Goal: Task Accomplishment & Management: Complete application form

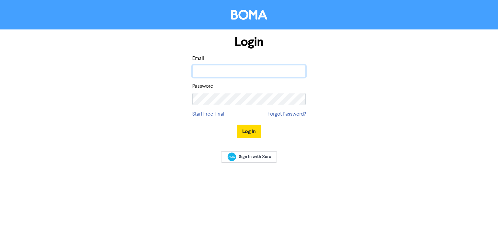
type input "[EMAIL_ADDRESS][DOMAIN_NAME]"
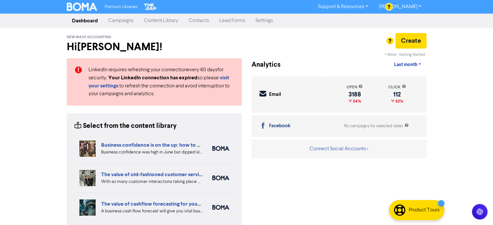
drag, startPoint x: 196, startPoint y: 21, endPoint x: 213, endPoint y: 23, distance: 17.0
click at [196, 21] on link "Contacts" at bounding box center [199, 20] width 31 height 13
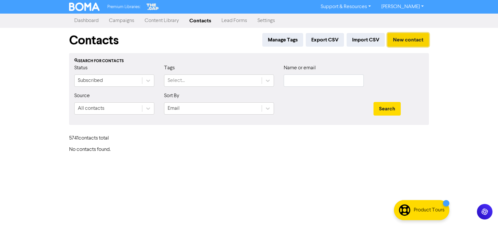
click at [406, 36] on button "New contact" at bounding box center [408, 40] width 42 height 14
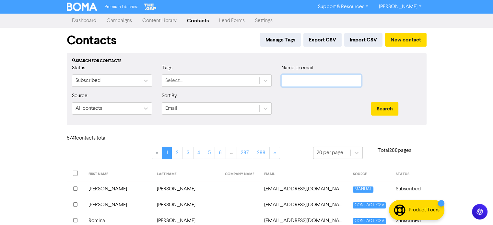
click at [329, 85] on input "text" at bounding box center [321, 81] width 80 height 12
paste input "[EMAIL_ADDRESS][DOMAIN_NAME]"
type input "[EMAIL_ADDRESS][DOMAIN_NAME]"
click at [383, 107] on button "Search" at bounding box center [384, 109] width 27 height 14
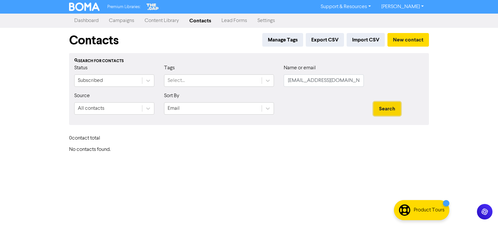
click at [389, 113] on button "Search" at bounding box center [387, 109] width 27 height 14
click at [418, 42] on button "New contact" at bounding box center [408, 40] width 42 height 14
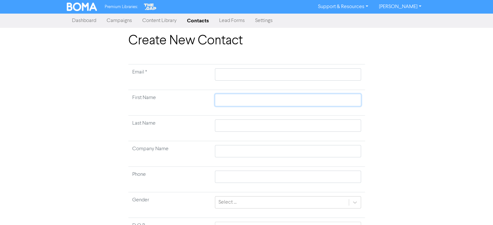
click at [243, 97] on input "text" at bounding box center [288, 100] width 146 height 12
paste input "[PERSON_NAME]"
type input "[PERSON_NAME]"
drag, startPoint x: 237, startPoint y: 100, endPoint x: 213, endPoint y: 103, distance: 24.9
click at [213, 103] on td "[PERSON_NAME]" at bounding box center [288, 103] width 154 height 26
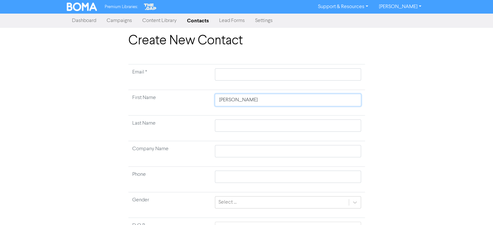
type input "[PERSON_NAME]"
click at [238, 127] on input "text" at bounding box center [288, 126] width 146 height 12
paste input "[PERSON_NAME],"
type input "[PERSON_NAME],"
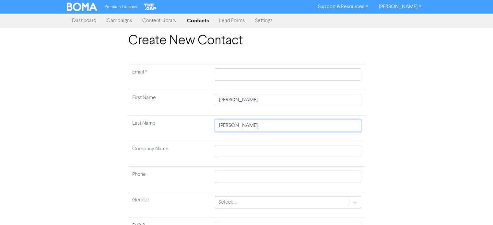
type input "[PERSON_NAME]"
drag, startPoint x: 238, startPoint y: 101, endPoint x: 210, endPoint y: 104, distance: 28.8
click at [210, 104] on tr "First Name [PERSON_NAME]" at bounding box center [246, 103] width 237 height 26
type input "[PERSON_NAME]"
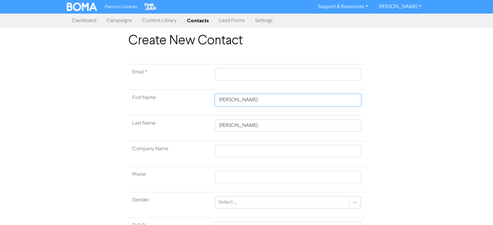
type input "[PERSON_NAME]"
click at [233, 72] on input "text" at bounding box center [288, 74] width 146 height 12
paste input "[EMAIL_ADDRESS][DOMAIN_NAME]."
type input "[EMAIL_ADDRESS][DOMAIN_NAME]."
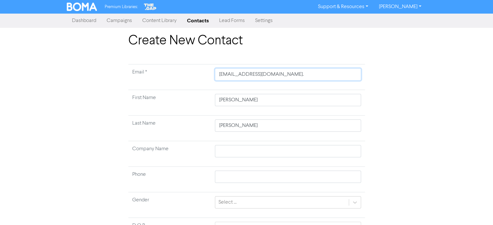
type input "[EMAIL_ADDRESS][DOMAIN_NAME]"
click at [219, 77] on input "[EMAIL_ADDRESS][DOMAIN_NAME]" at bounding box center [288, 74] width 146 height 12
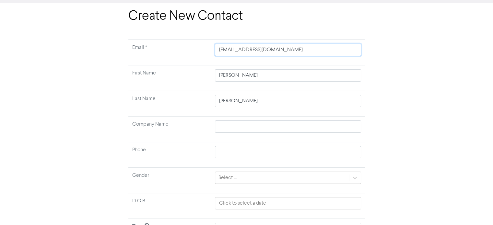
scroll to position [62, 0]
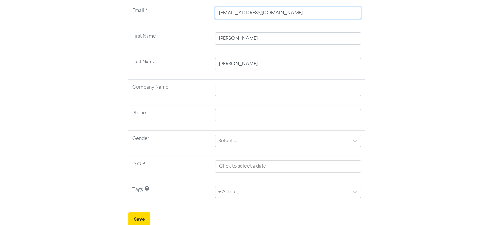
type input "[EMAIL_ADDRESS][DOMAIN_NAME]"
click at [355, 192] on div "+ Add tag..." at bounding box center [288, 192] width 146 height 12
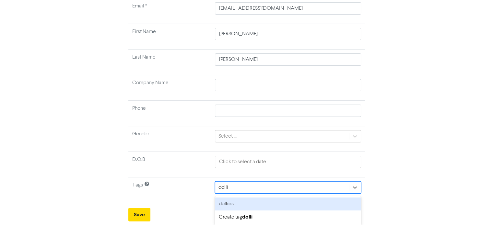
scroll to position [65, 0]
type input "[PERSON_NAME]"
click at [257, 201] on div "dollies" at bounding box center [288, 205] width 146 height 13
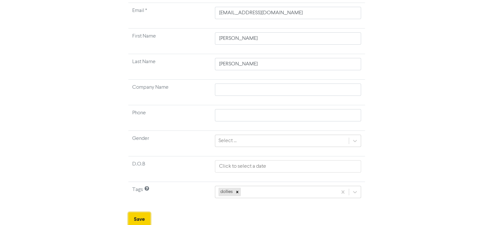
click at [140, 219] on button "Save" at bounding box center [139, 220] width 22 height 14
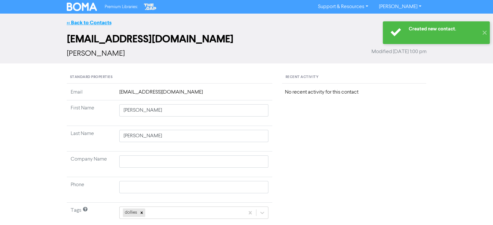
click at [93, 22] on link "<< Back to Contacts" at bounding box center [89, 22] width 45 height 6
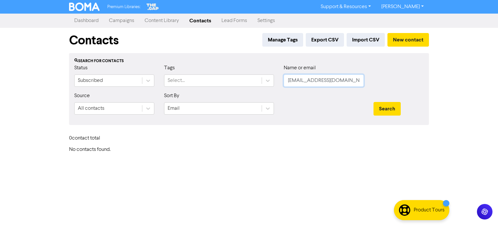
drag, startPoint x: 286, startPoint y: 83, endPoint x: 398, endPoint y: 79, distance: 111.9
click at [398, 79] on div "Status Subscribed Tags Select... Name or email [EMAIL_ADDRESS][DOMAIN_NAME]" at bounding box center [248, 78] width 359 height 28
paste input "[EMAIL_ADDRESS][DOMAIN_NAME]."
click at [397, 110] on button "Search" at bounding box center [387, 109] width 27 height 14
click at [383, 107] on button "Search" at bounding box center [387, 109] width 27 height 14
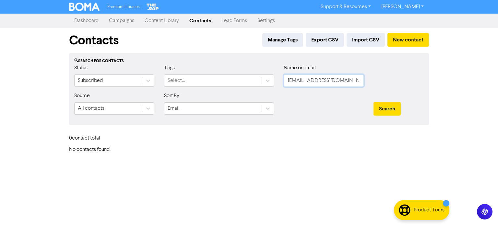
click at [289, 84] on input "[EMAIL_ADDRESS][DOMAIN_NAME]." at bounding box center [324, 81] width 80 height 12
click at [288, 82] on input "[EMAIL_ADDRESS][DOMAIN_NAME]." at bounding box center [324, 81] width 80 height 12
click at [392, 109] on button "Search" at bounding box center [387, 109] width 27 height 14
click at [392, 110] on button "Search" at bounding box center [387, 109] width 27 height 14
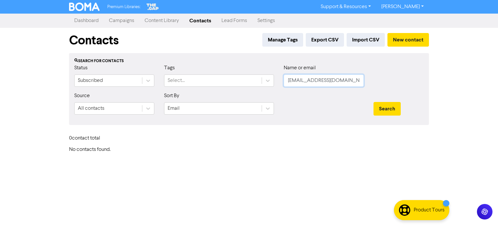
click at [352, 82] on input "[EMAIL_ADDRESS][DOMAIN_NAME]." at bounding box center [324, 81] width 80 height 12
type input "[EMAIL_ADDRESS][DOMAIN_NAME]"
click at [393, 108] on button "Search" at bounding box center [387, 109] width 27 height 14
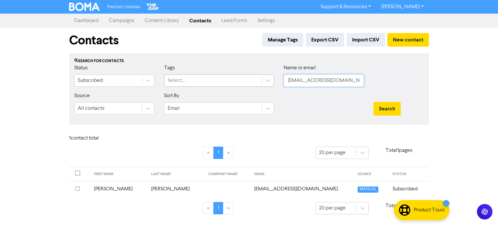
drag, startPoint x: 354, startPoint y: 78, endPoint x: 240, endPoint y: 86, distance: 114.4
click at [228, 86] on div "Status Subscribed Tags Select... Name or email [EMAIL_ADDRESS][DOMAIN_NAME]" at bounding box center [248, 78] width 359 height 28
paste input "[PERSON_NAME][EMAIL_ADDRESS][DOMAIN_NAME]"
type input "[PERSON_NAME][EMAIL_ADDRESS][DOMAIN_NAME]"
click at [395, 110] on button "Search" at bounding box center [387, 109] width 27 height 14
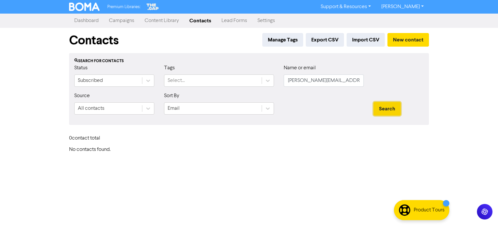
click at [395, 110] on button "Search" at bounding box center [387, 109] width 27 height 14
click at [288, 82] on input "[PERSON_NAME][EMAIL_ADDRESS][DOMAIN_NAME]" at bounding box center [324, 81] width 80 height 12
click at [390, 106] on button "Search" at bounding box center [387, 109] width 27 height 14
click at [400, 39] on button "New contact" at bounding box center [408, 40] width 42 height 14
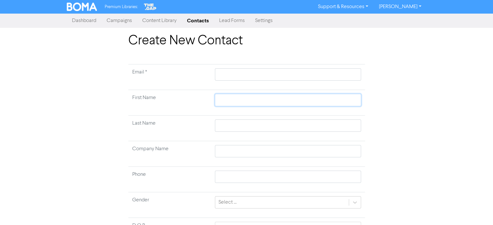
click at [254, 101] on input "text" at bounding box center [288, 100] width 146 height 12
paste input "[PERSON_NAME]"
type input "[PERSON_NAME]"
drag, startPoint x: 230, startPoint y: 101, endPoint x: 261, endPoint y: 103, distance: 31.5
click at [261, 103] on input "[PERSON_NAME]" at bounding box center [288, 100] width 146 height 12
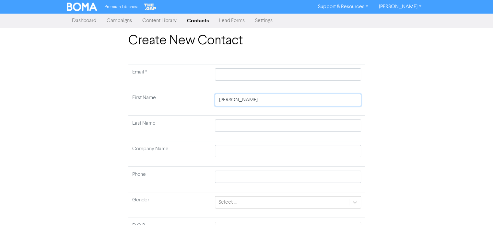
type input "[PERSON_NAME]"
click at [235, 125] on input "text" at bounding box center [288, 126] width 146 height 12
paste input "[PERSON_NAME]"
type input "[PERSON_NAME]"
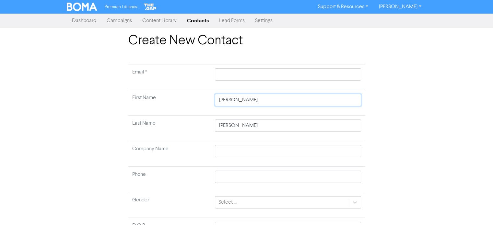
drag, startPoint x: 229, startPoint y: 101, endPoint x: 253, endPoint y: 103, distance: 24.4
click at [253, 103] on input "[PERSON_NAME]" at bounding box center [288, 100] width 146 height 12
type input "[PERSON_NAME]"
click at [234, 72] on input "text" at bounding box center [288, 74] width 146 height 12
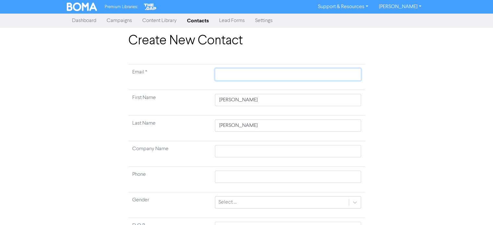
paste input "[PERSON_NAME][EMAIL_ADDRESS][DOMAIN_NAME]"
type input "[PERSON_NAME][EMAIL_ADDRESS][DOMAIN_NAME]"
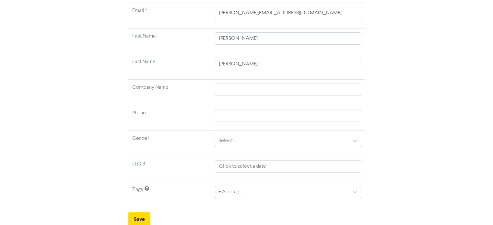
scroll to position [134, 0]
click at [247, 194] on div "+ Add tag..." at bounding box center [288, 191] width 146 height 12
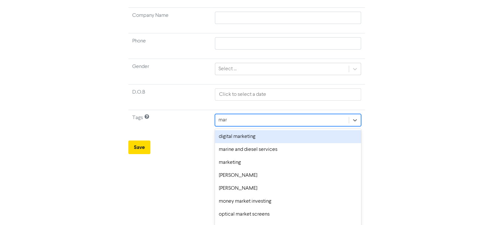
scroll to position [78, 0]
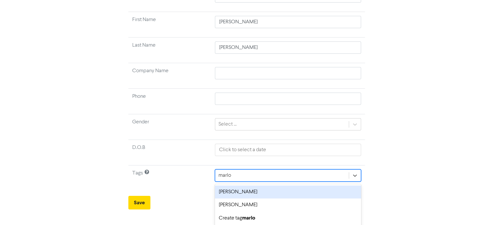
type input "[PERSON_NAME]"
click at [243, 192] on div "[PERSON_NAME]" at bounding box center [288, 192] width 146 height 13
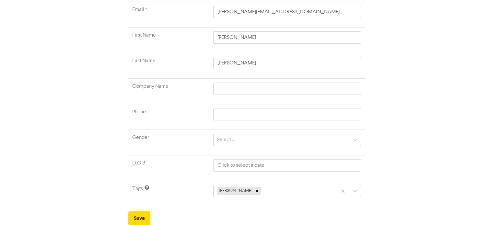
scroll to position [62, 0]
click at [137, 218] on button "Save" at bounding box center [139, 220] width 22 height 14
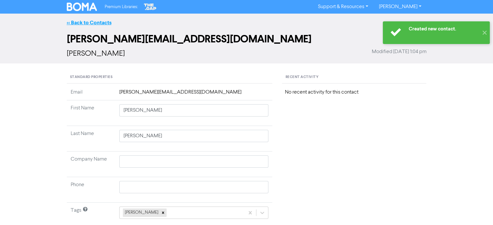
click at [102, 23] on link "<< Back to Contacts" at bounding box center [89, 22] width 45 height 6
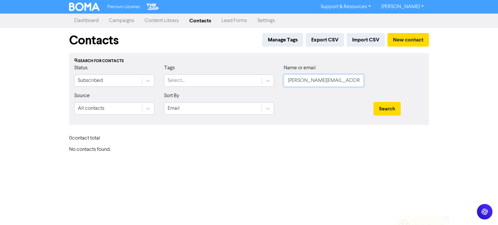
drag, startPoint x: 289, startPoint y: 81, endPoint x: 372, endPoint y: 82, distance: 82.7
click at [372, 82] on div "Status Subscribed Tags Select... Name or email [PERSON_NAME][EMAIL_ADDRESS][DOM…" at bounding box center [248, 78] width 359 height 28
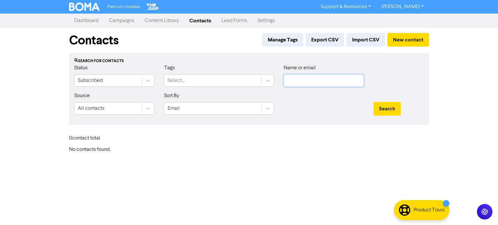
paste input "[PERSON_NAME][EMAIL_ADDRESS][DOMAIN_NAME]"
type input "[PERSON_NAME][EMAIL_ADDRESS][DOMAIN_NAME]"
click at [387, 111] on button "Search" at bounding box center [387, 109] width 27 height 14
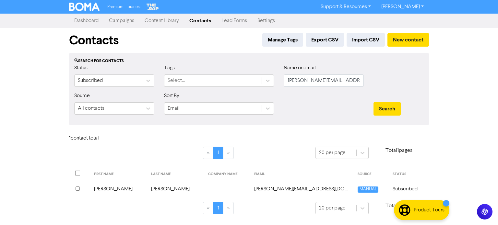
click at [159, 187] on td "[PERSON_NAME]" at bounding box center [175, 189] width 57 height 16
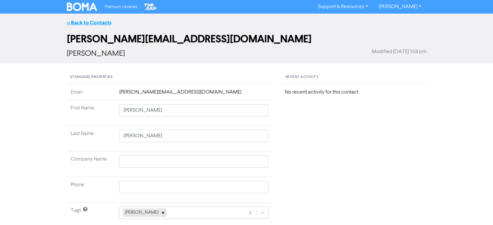
click at [102, 22] on link "<< Back to Contacts" at bounding box center [89, 22] width 45 height 6
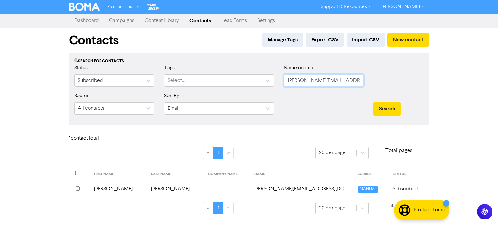
drag, startPoint x: 353, startPoint y: 81, endPoint x: 221, endPoint y: 115, distance: 136.2
click at [112, 99] on form "Status Subscribed Tags Select... Name or email [PERSON_NAME][EMAIL_ADDRESS][DOM…" at bounding box center [249, 92] width 350 height 56
paste input "[PERSON_NAME][EMAIL_ADDRESS][DOMAIN_NAME]"
type input "[PERSON_NAME][EMAIL_ADDRESS][DOMAIN_NAME]"
click at [380, 105] on button "Search" at bounding box center [387, 109] width 27 height 14
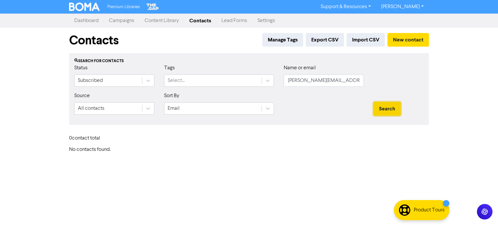
click at [379, 107] on button "Search" at bounding box center [387, 109] width 27 height 14
click at [381, 109] on button "Search" at bounding box center [387, 109] width 27 height 14
